Goal: Transaction & Acquisition: Purchase product/service

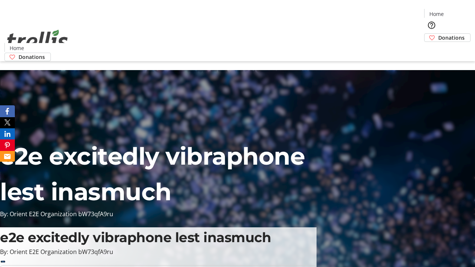
click at [438, 34] on span "Donations" at bounding box center [451, 38] width 26 height 8
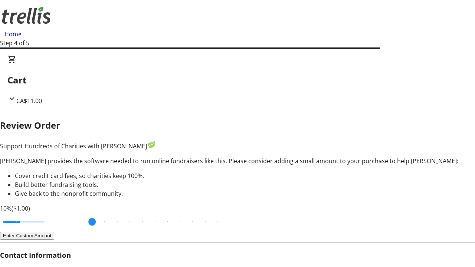
type input "20"
click at [52, 214] on input "Cover fees percentage" at bounding box center [23, 222] width 57 height 16
